Goal: Navigation & Orientation: Find specific page/section

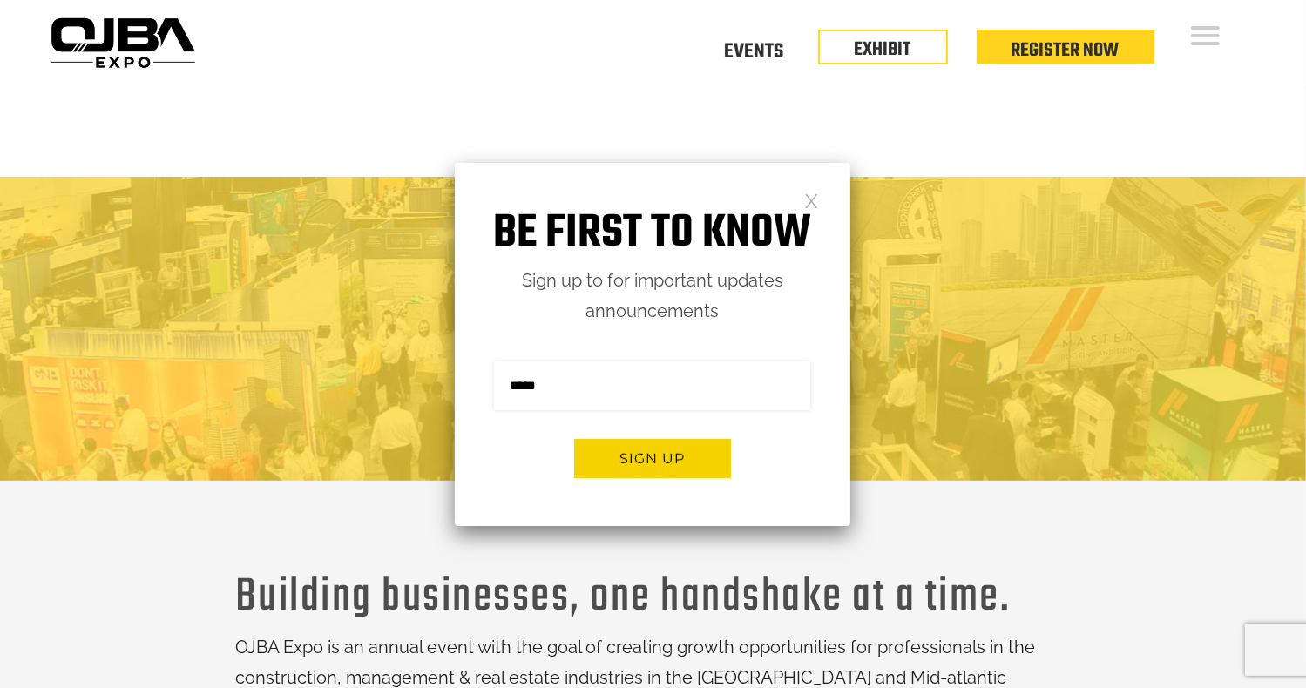
click at [818, 196] on link at bounding box center [811, 200] width 15 height 15
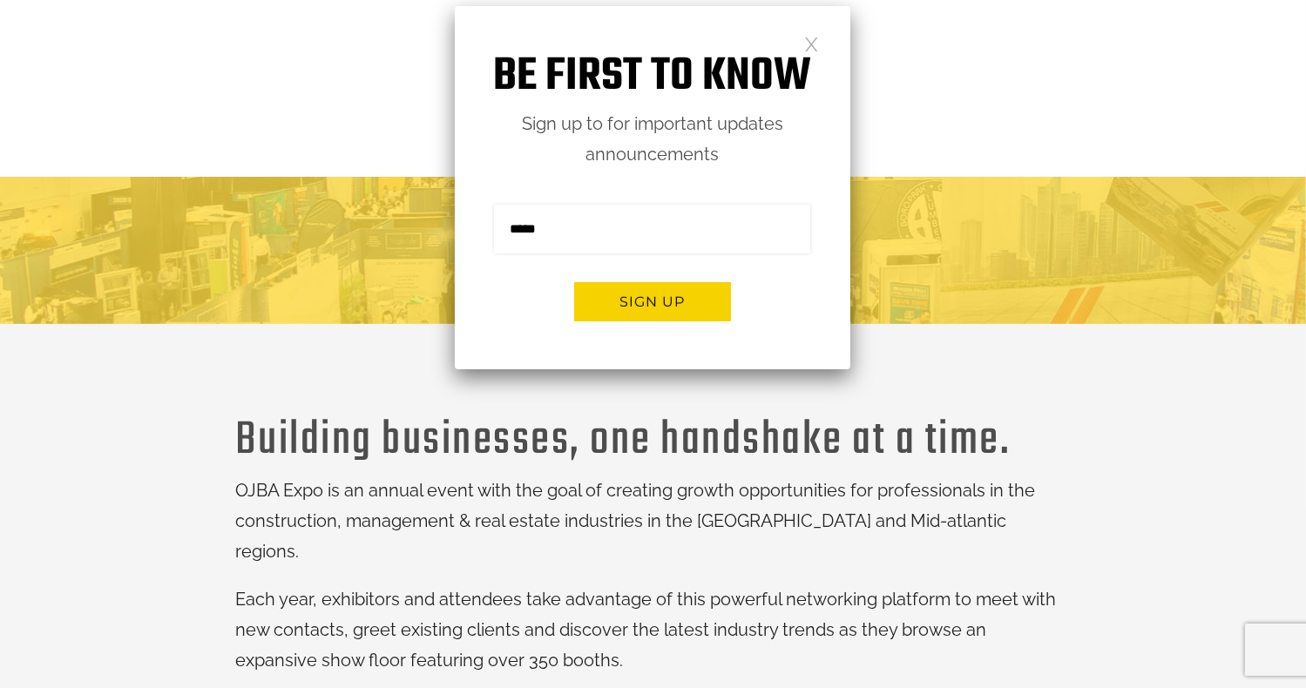
scroll to position [174, 0]
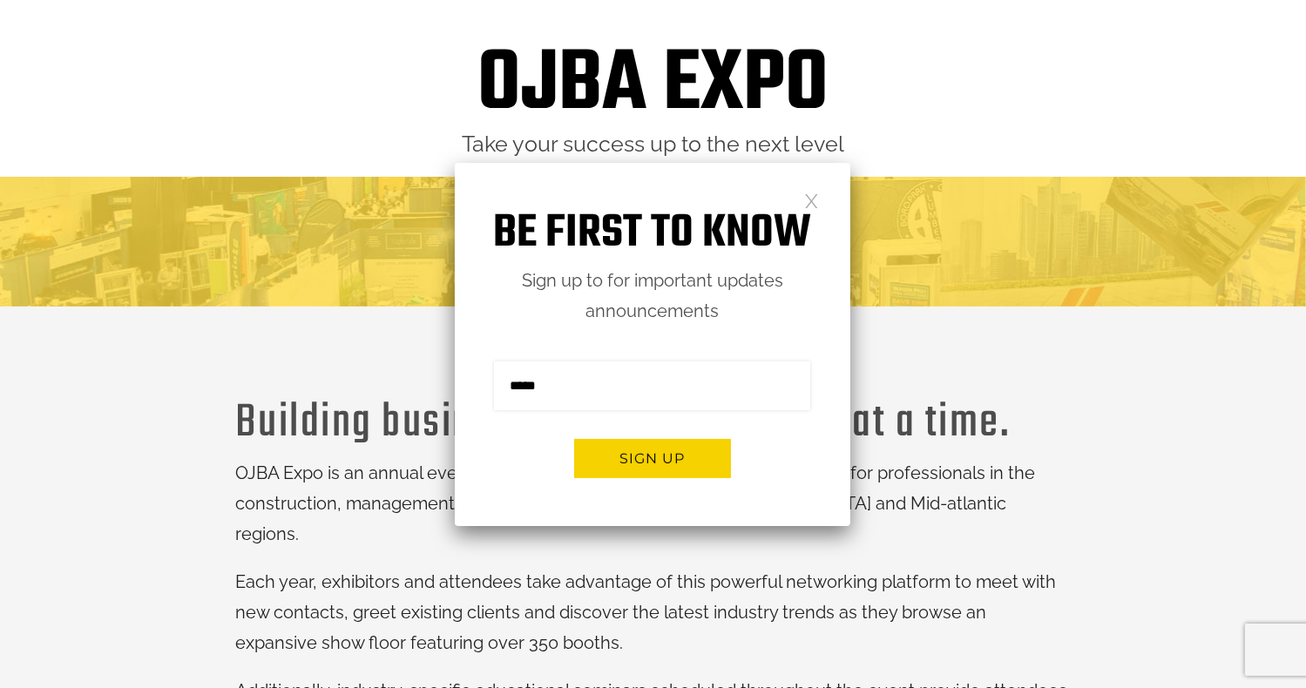
click at [812, 200] on link at bounding box center [811, 200] width 15 height 15
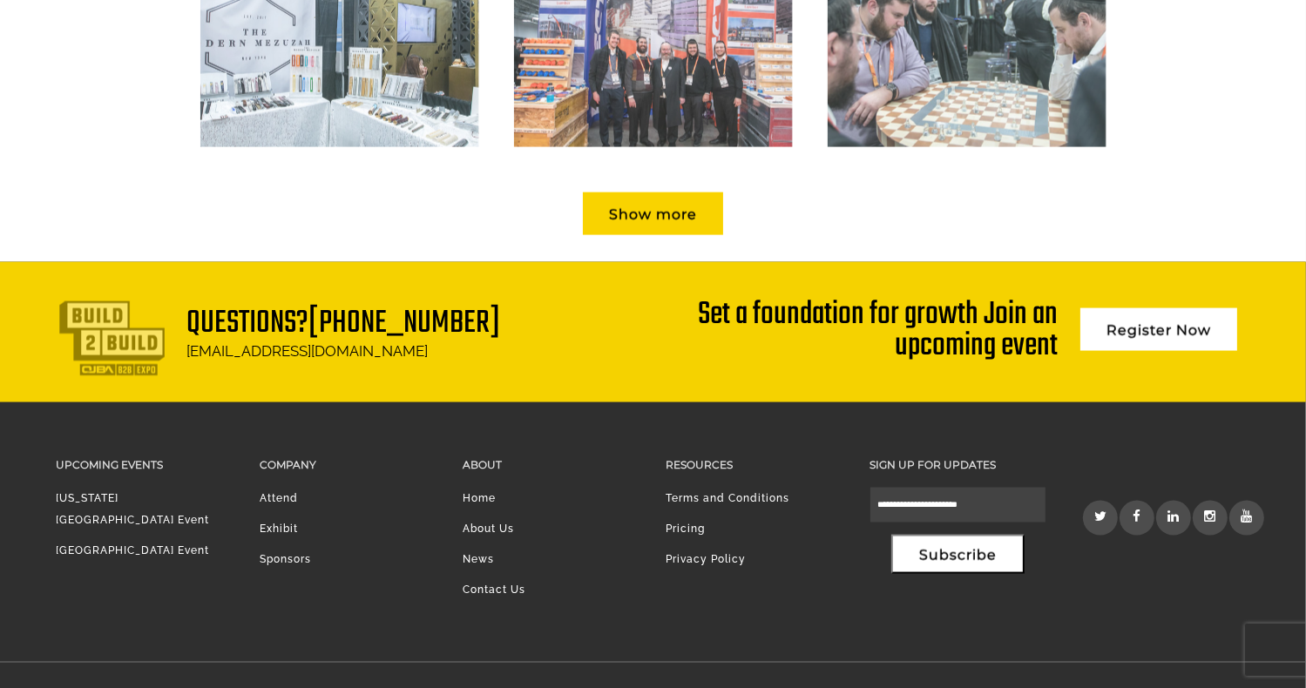
scroll to position [0, 0]
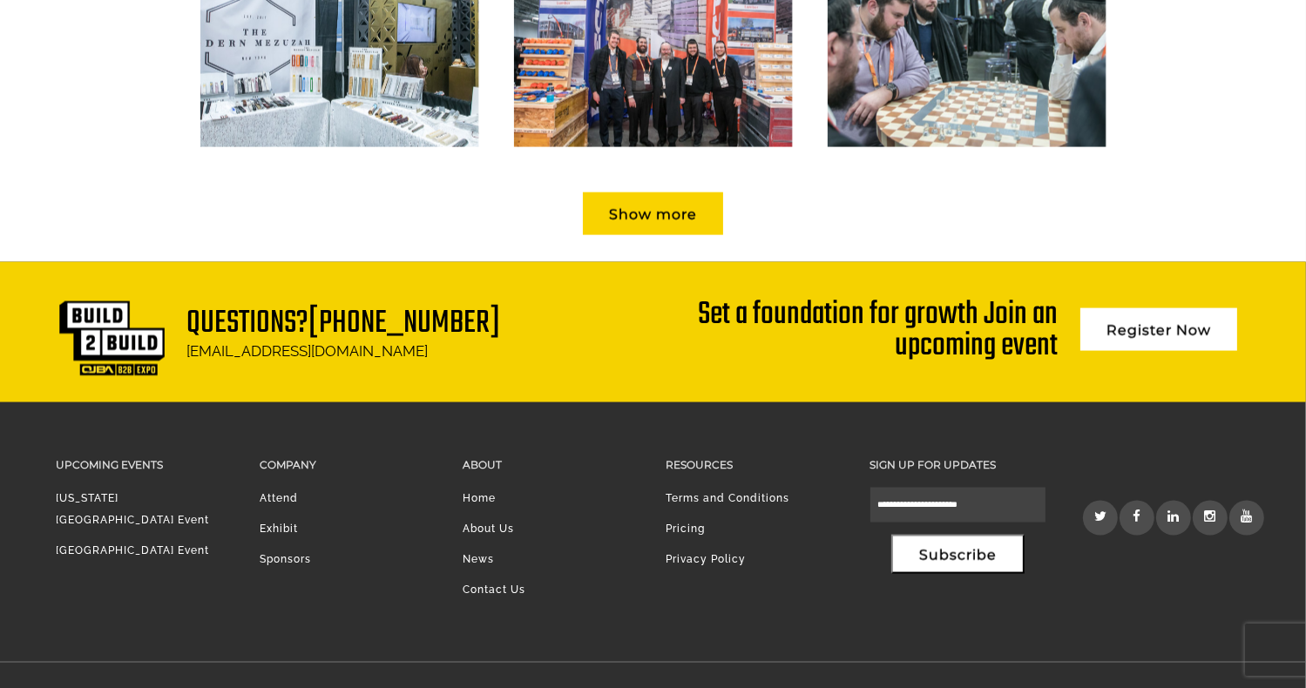
click at [122, 492] on link "[US_STATE][GEOGRAPHIC_DATA] Event" at bounding box center [133, 509] width 153 height 34
